Goal: Task Accomplishment & Management: Manage account settings

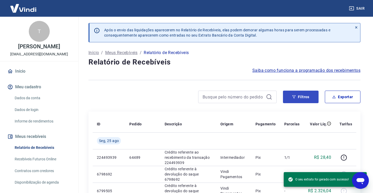
drag, startPoint x: 311, startPoint y: 104, endPoint x: 309, endPoint y: 100, distance: 3.8
click at [311, 104] on div "Filtros Exportar" at bounding box center [224, 99] width 272 height 17
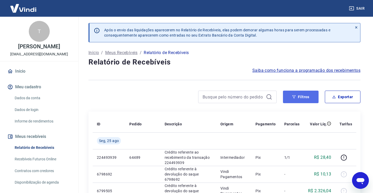
click at [309, 100] on button "Filtros" at bounding box center [301, 97] width 36 height 13
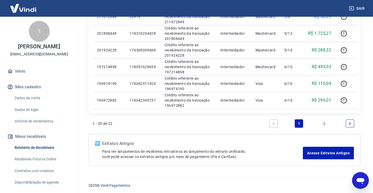
scroll to position [493, 0]
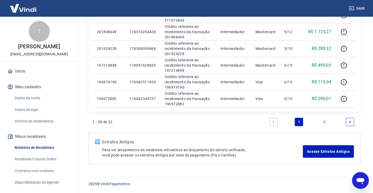
click at [329, 122] on li "2" at bounding box center [324, 122] width 13 height 13
click at [325, 124] on link "2" at bounding box center [324, 122] width 8 height 8
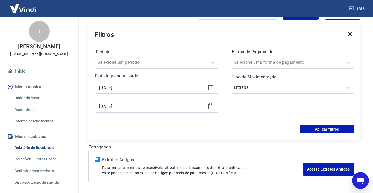
scroll to position [101, 0]
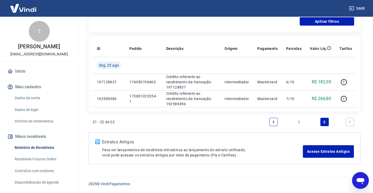
click at [298, 119] on link "1" at bounding box center [299, 122] width 8 height 8
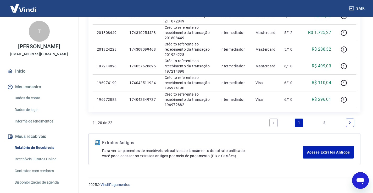
scroll to position [493, 0]
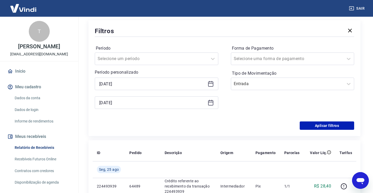
scroll to position [75, 0]
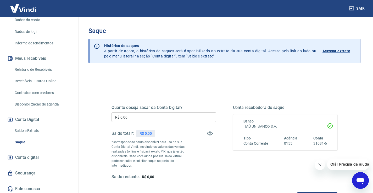
scroll to position [78, 0]
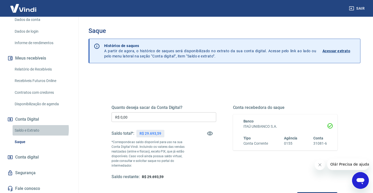
click at [31, 135] on link "Saldo e Extrato" at bounding box center [42, 130] width 59 height 11
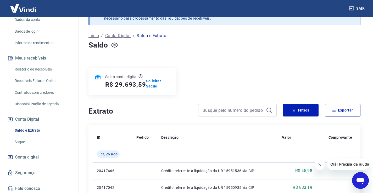
scroll to position [26, 0]
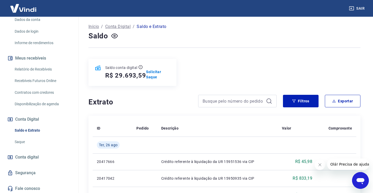
click at [320, 165] on icon "Fechar mensagem da empresa" at bounding box center [319, 165] width 4 height 4
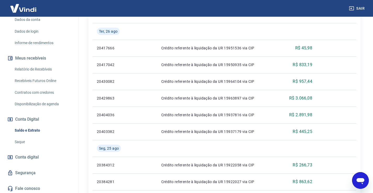
scroll to position [131, 0]
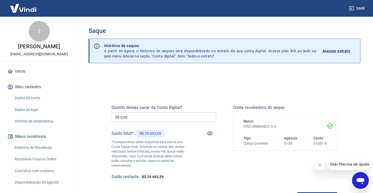
click at [140, 116] on input "R$ 0,00" at bounding box center [163, 117] width 105 height 10
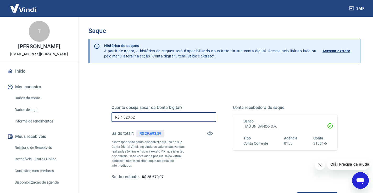
scroll to position [26, 0]
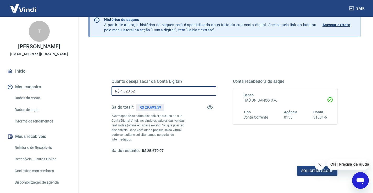
type input "R$ 4.023,52"
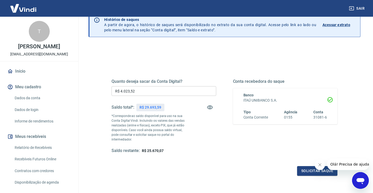
click at [322, 167] on button "Fechar mensagem da empresa" at bounding box center [319, 165] width 10 height 10
click at [312, 166] on button "Solicitar saque" at bounding box center [317, 171] width 40 height 10
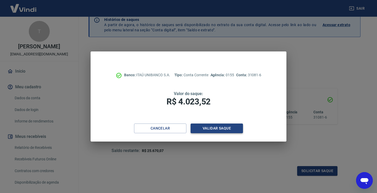
click at [208, 130] on button "Validar saque" at bounding box center [216, 129] width 52 height 10
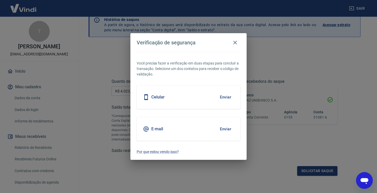
click at [227, 132] on button "Enviar" at bounding box center [225, 129] width 17 height 11
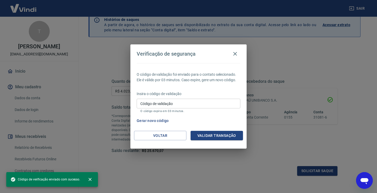
click at [178, 106] on input "Código de validação" at bounding box center [189, 104] width 104 height 10
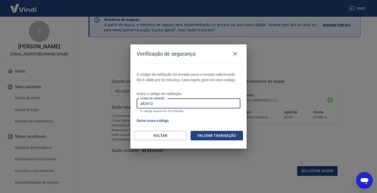
type input "482912"
click at [236, 133] on button "Validar transação" at bounding box center [216, 136] width 52 height 10
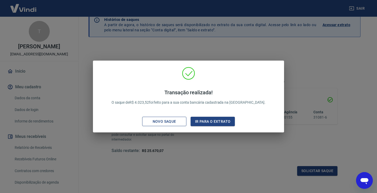
click at [171, 123] on div "Novo saque" at bounding box center [164, 122] width 36 height 7
